Goal: Transaction & Acquisition: Purchase product/service

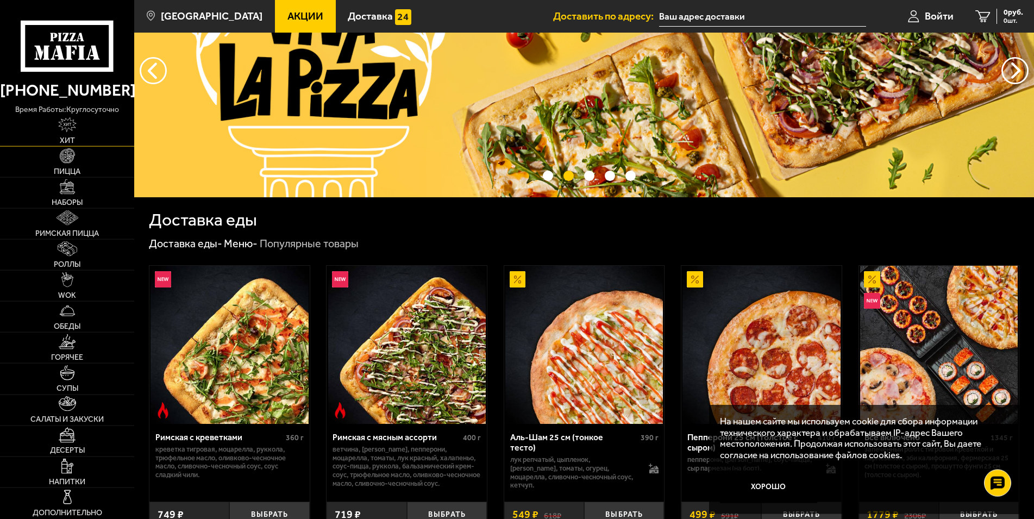
scroll to position [55, 0]
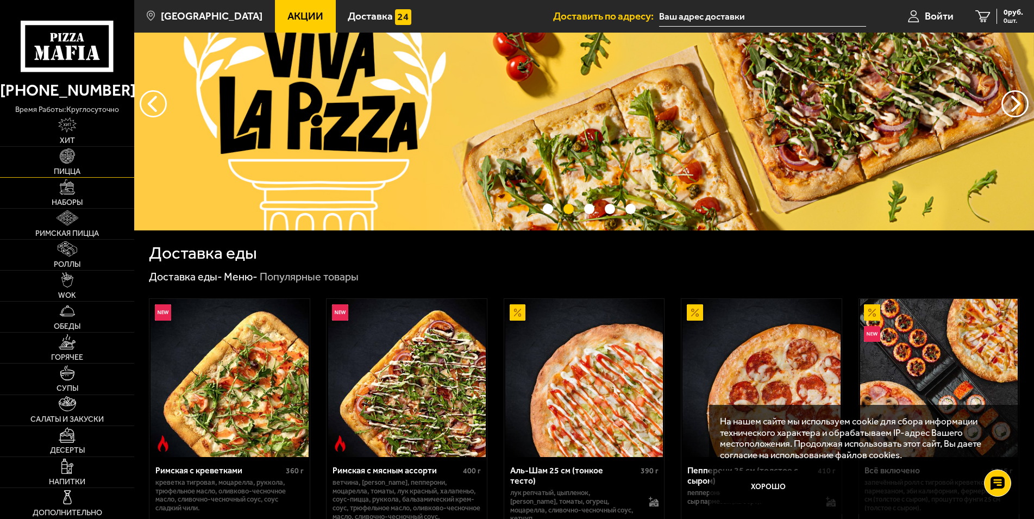
click at [69, 161] on img at bounding box center [67, 155] width 15 height 15
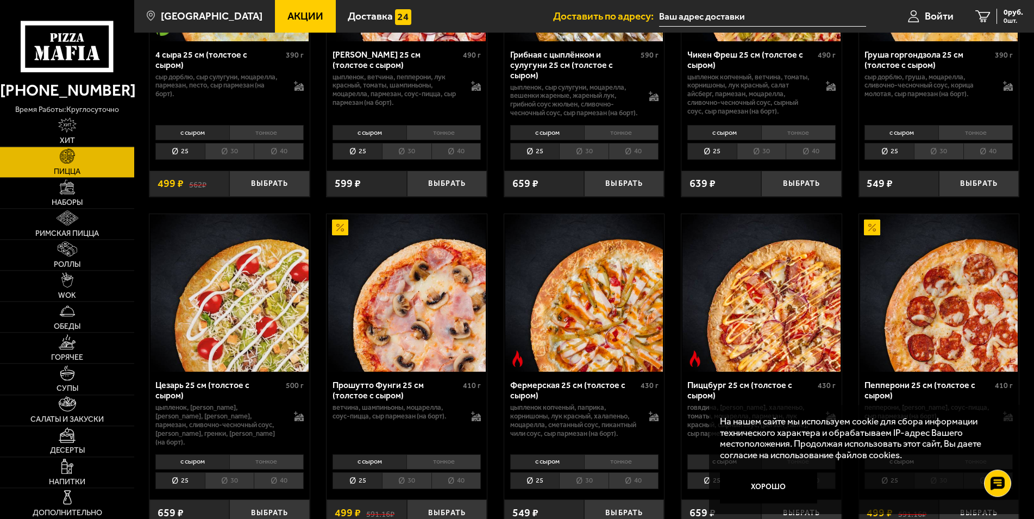
scroll to position [887, 0]
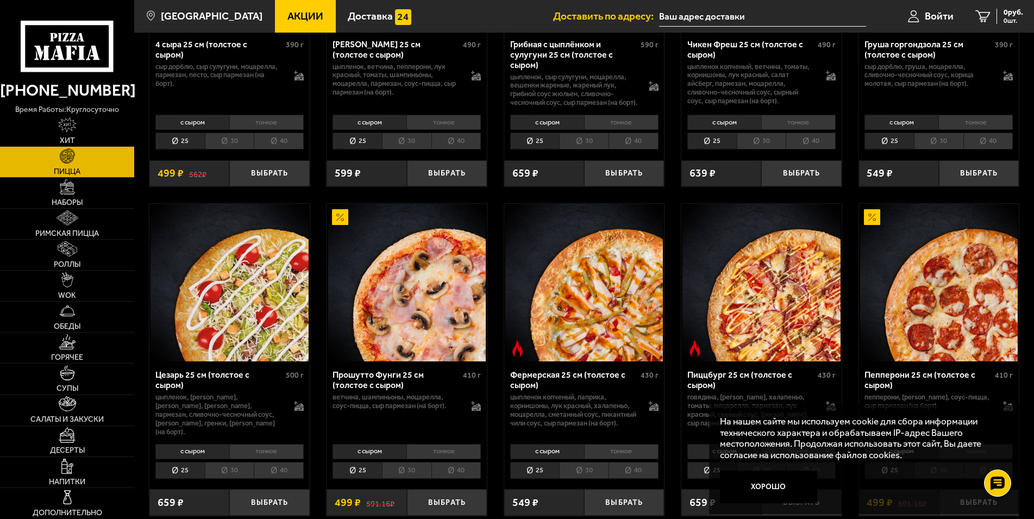
click at [408, 332] on img at bounding box center [407, 283] width 158 height 158
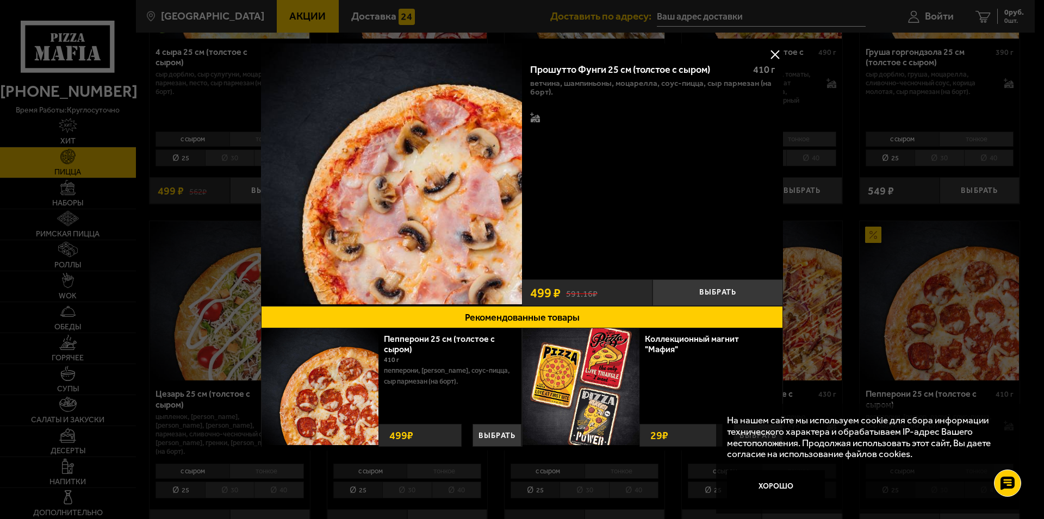
click at [773, 54] on button at bounding box center [774, 54] width 16 height 16
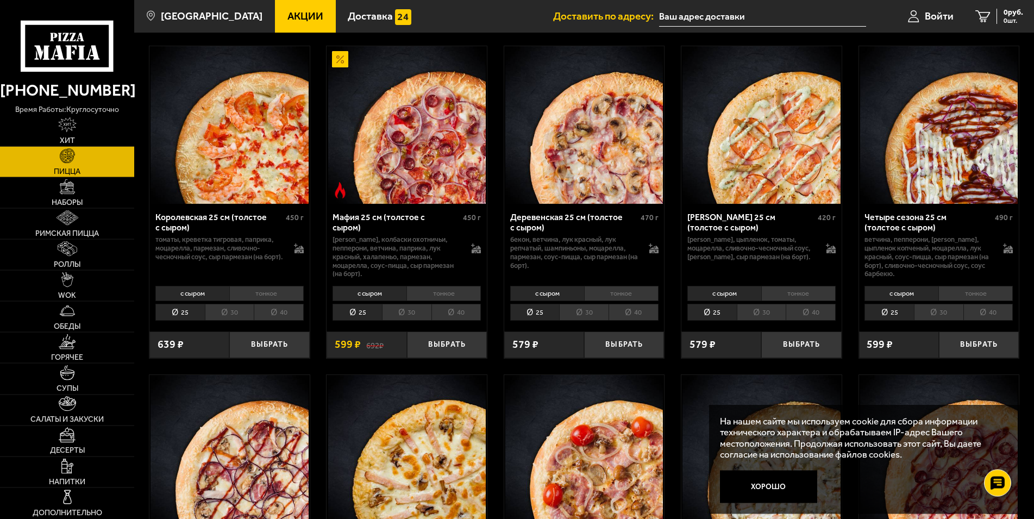
scroll to position [1386, 0]
